Goal: Check status

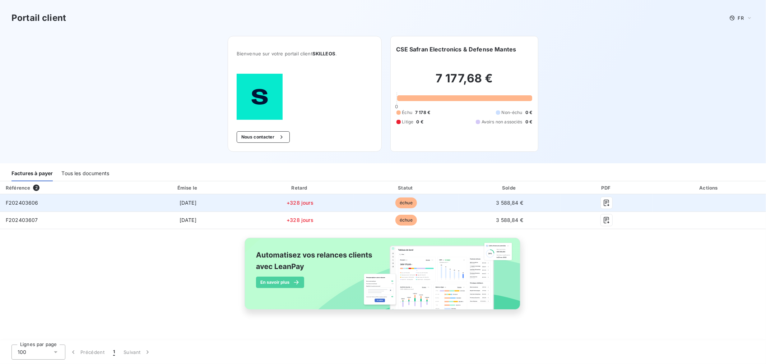
click at [30, 199] on span "F202403606" at bounding box center [22, 202] width 33 height 6
click at [606, 199] on icon "button" at bounding box center [606, 202] width 7 height 7
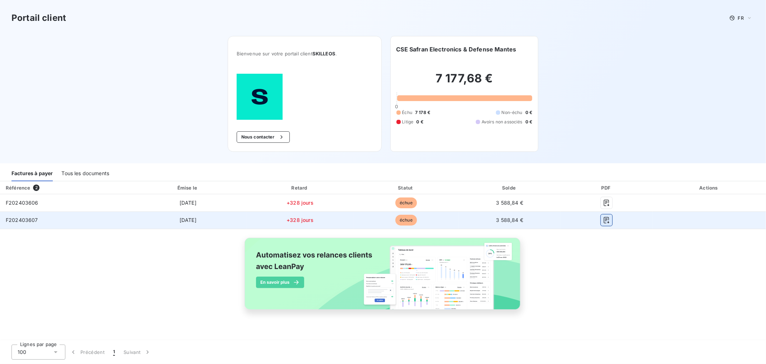
click at [606, 214] on button "button" at bounding box center [606, 219] width 11 height 11
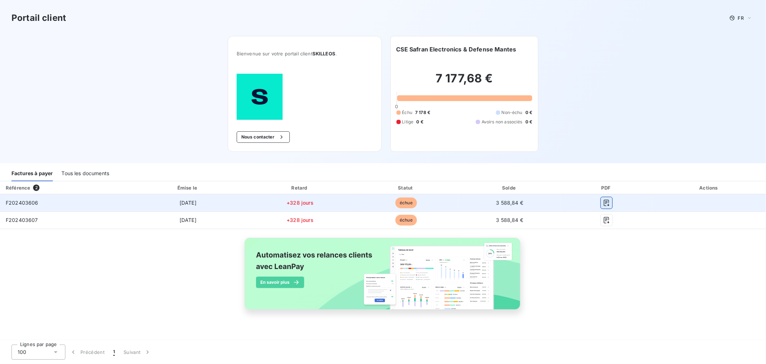
click at [609, 199] on icon "button" at bounding box center [606, 202] width 7 height 7
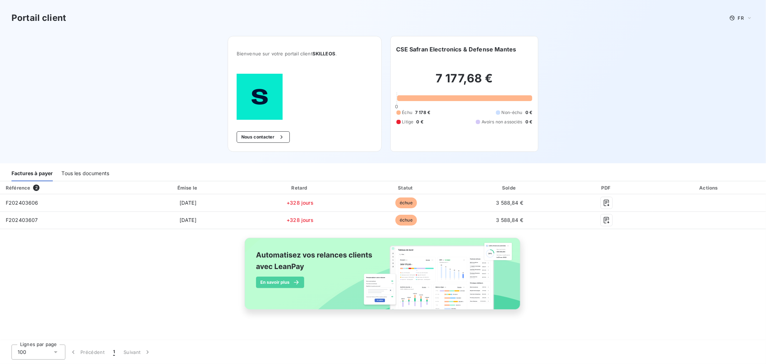
drag, startPoint x: 27, startPoint y: 158, endPoint x: 33, endPoint y: 152, distance: 8.9
click at [27, 199] on span "F202403606" at bounding box center [22, 202] width 33 height 6
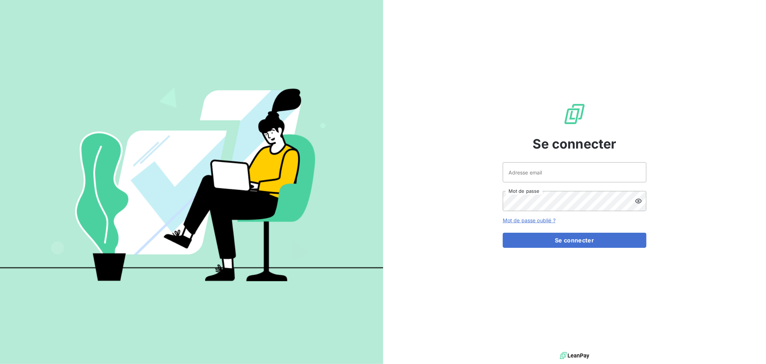
click at [516, 72] on div "Se connecter Adresse email Mot de passe Mot de passe oublié ? Se connecter" at bounding box center [575, 175] width 144 height 350
type input "arnaud.moreau@skilleos.com"
click at [523, 169] on input "arnaud.moreau@skilleos.com" at bounding box center [575, 172] width 144 height 20
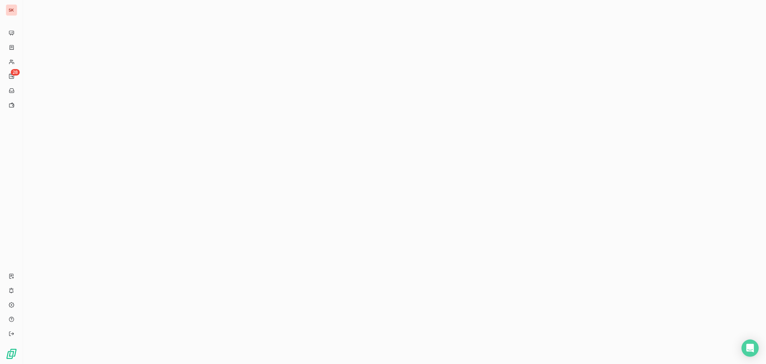
click at [547, 61] on div at bounding box center [394, 182] width 743 height 364
click at [17, 73] on span "Relances" at bounding box center [26, 76] width 19 height 6
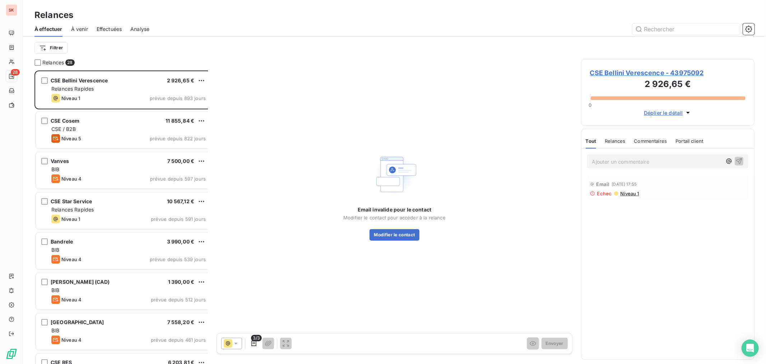
scroll to position [296, 172]
